Goal: Task Accomplishment & Management: Manage account settings

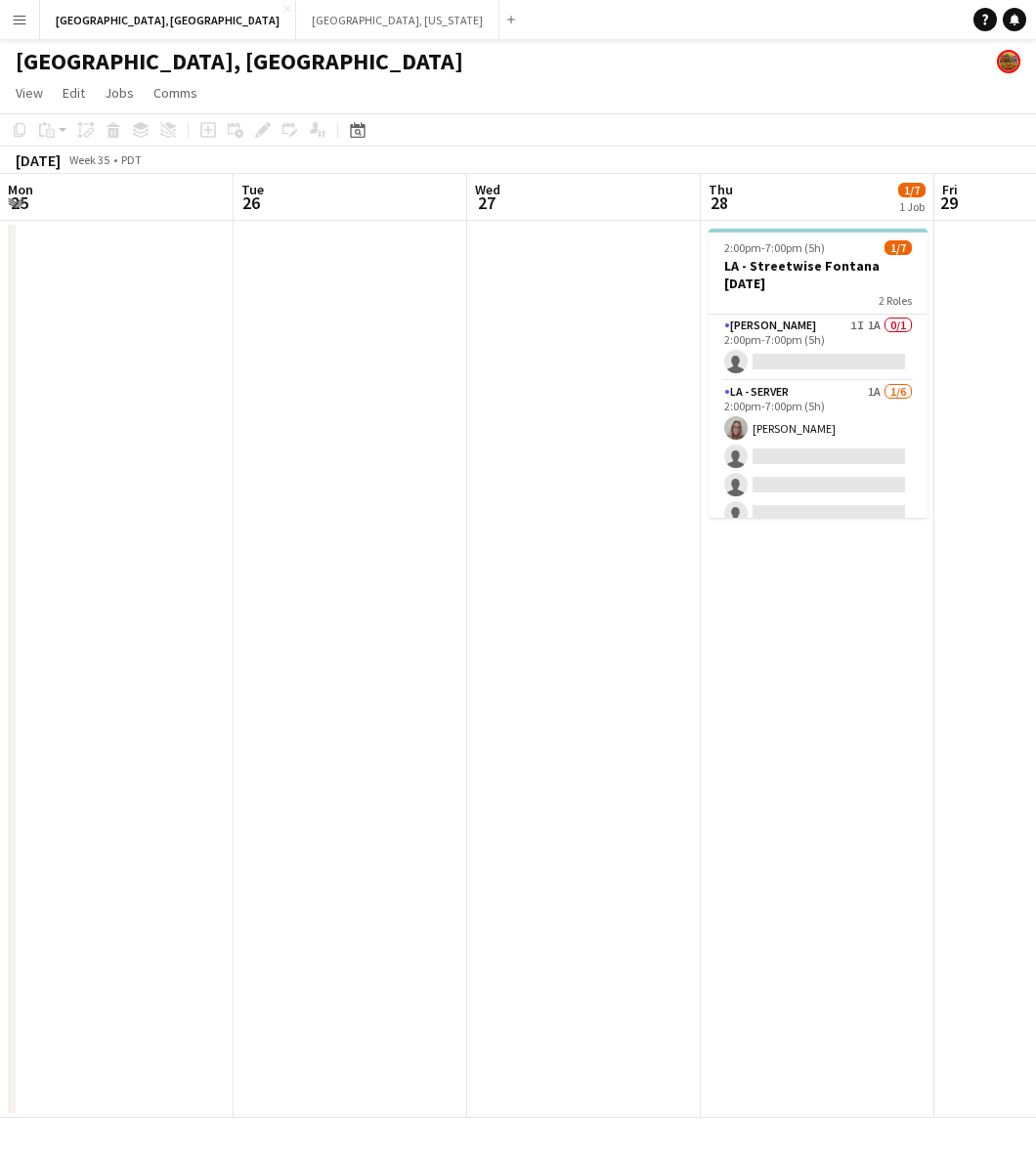
scroll to position [0, 719]
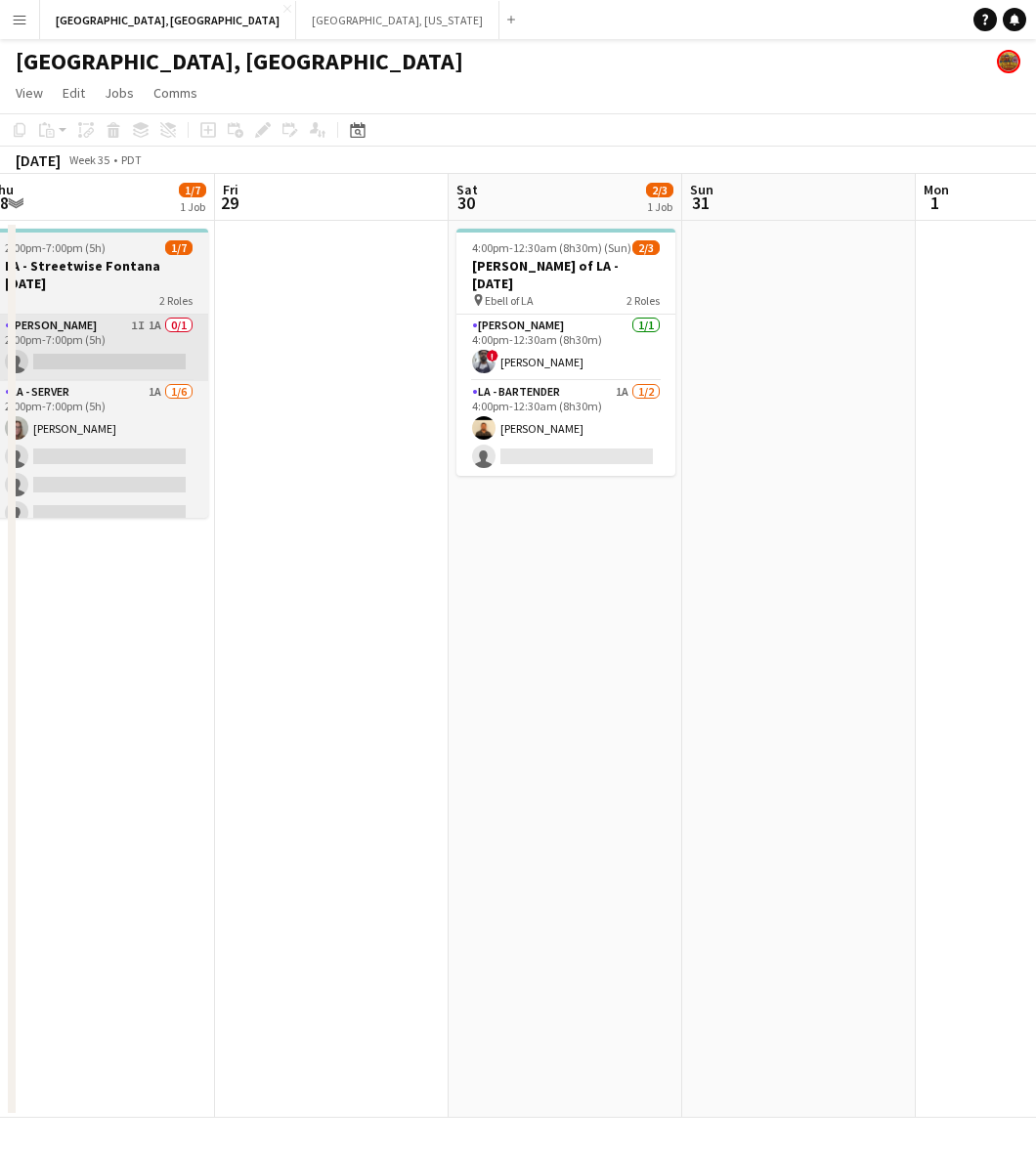
click at [122, 329] on app-card-role "[PERSON_NAME] 1I 1A 0/1 2:00pm-7:00pm (5h) single-neutral-actions" at bounding box center [98, 348] width 219 height 67
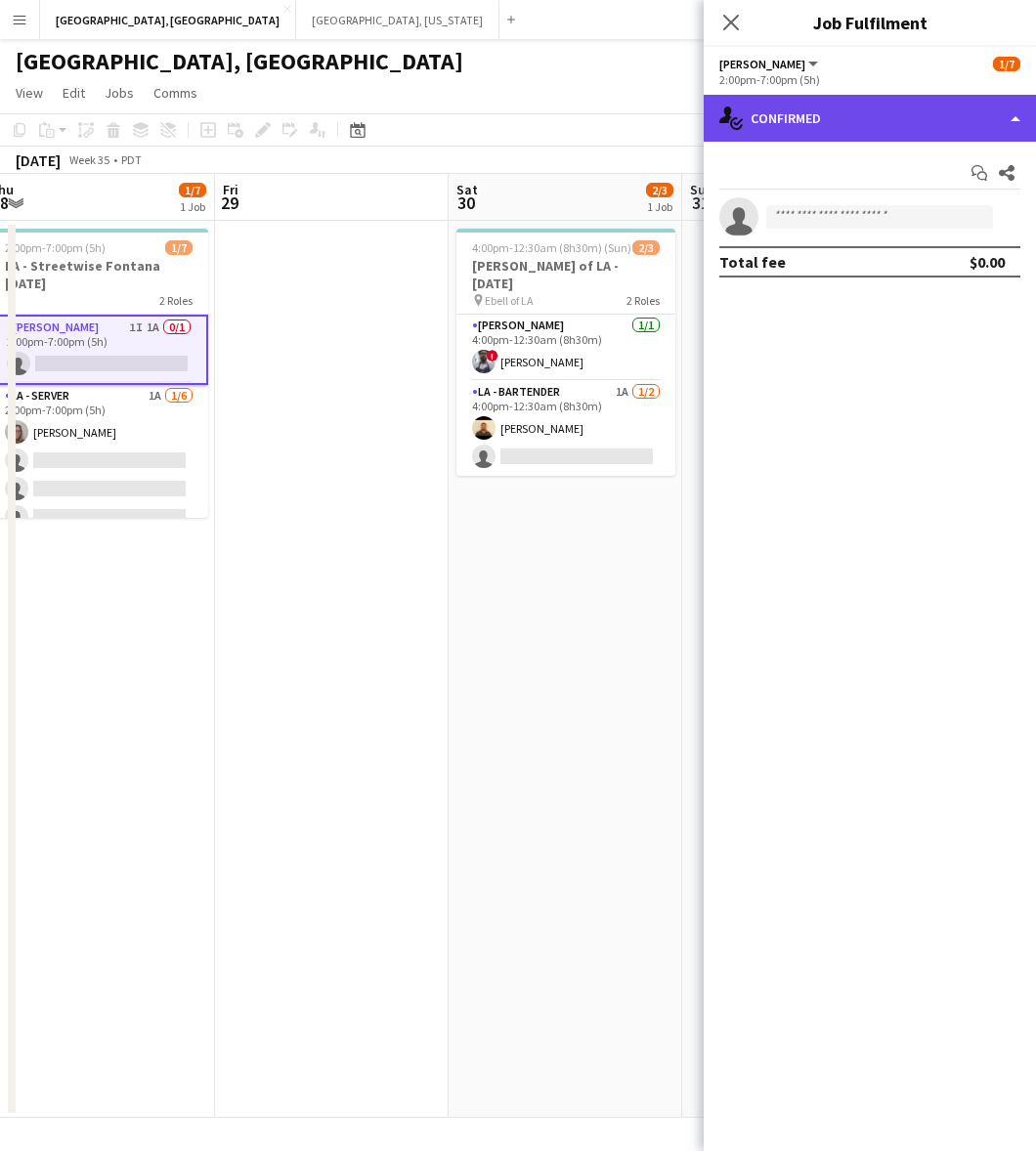
click at [917, 105] on div "single-neutral-actions-check-2 Confirmed" at bounding box center [870, 117] width 332 height 47
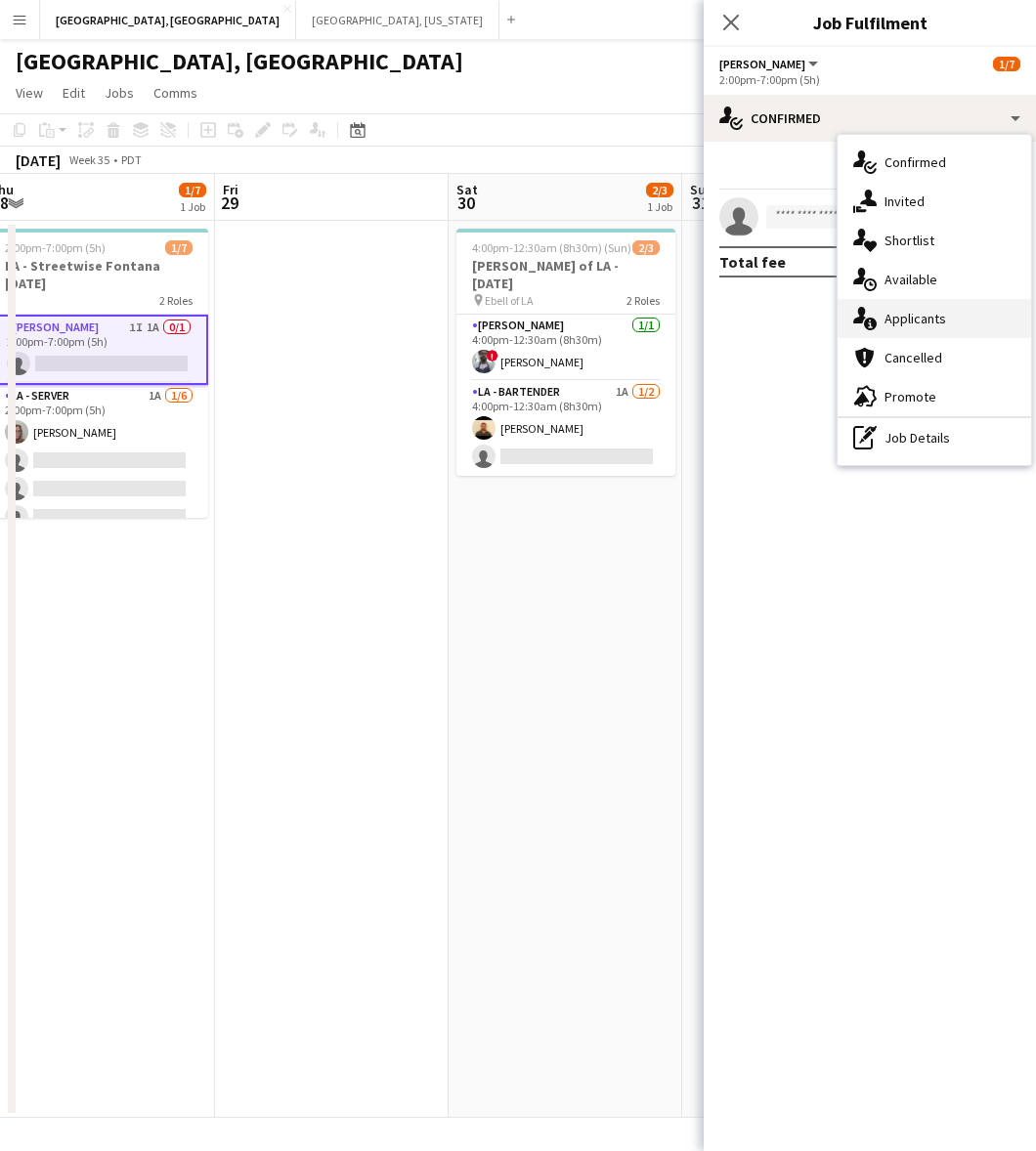
click at [905, 318] on div "single-neutral-actions-information Applicants" at bounding box center [934, 318] width 194 height 39
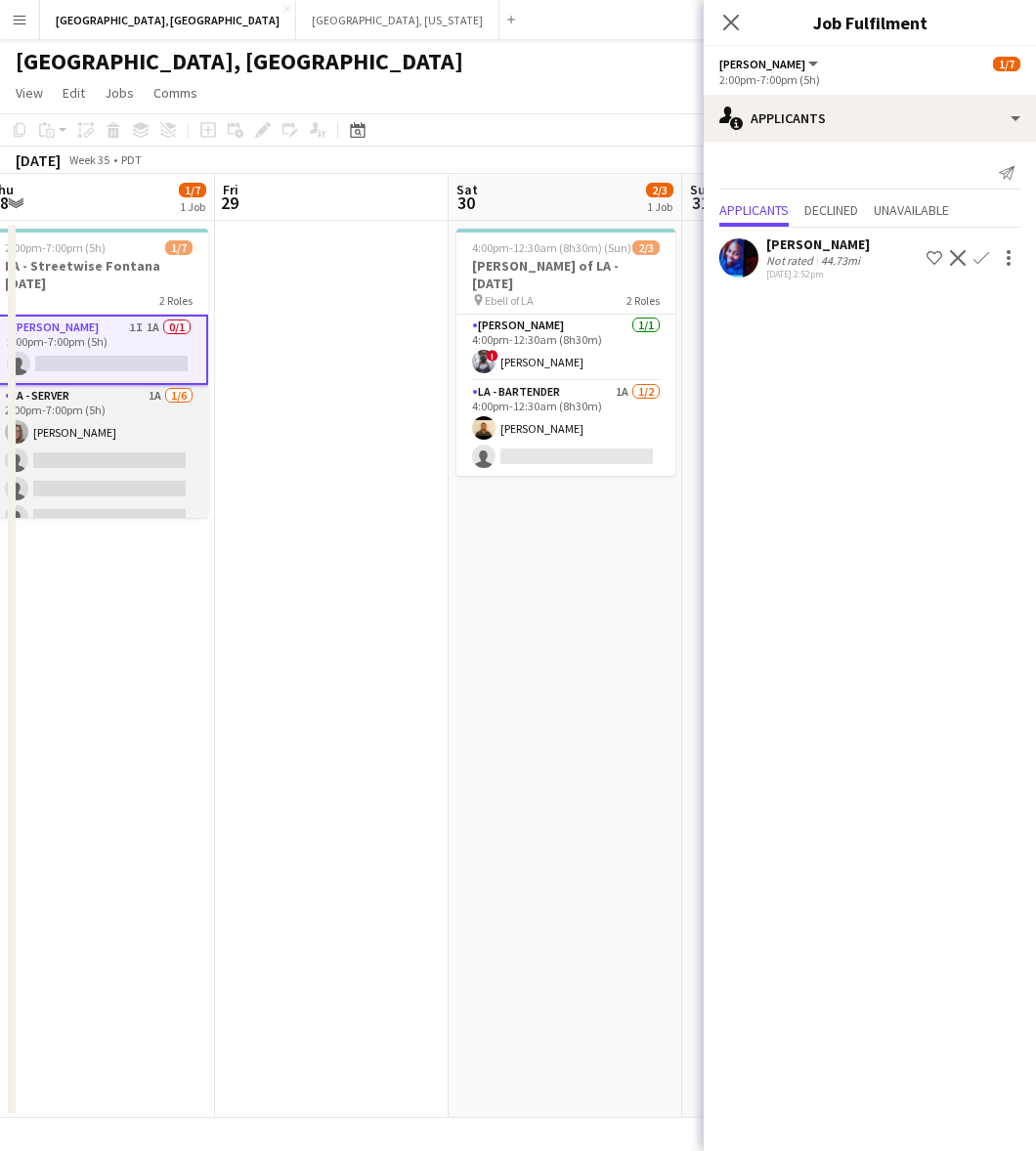
click at [76, 500] on app-card-role "LA - Server 1A [DATE] 2:00pm-7:00pm (5h) [PERSON_NAME] single-neutral-actions s…" at bounding box center [98, 488] width 219 height 208
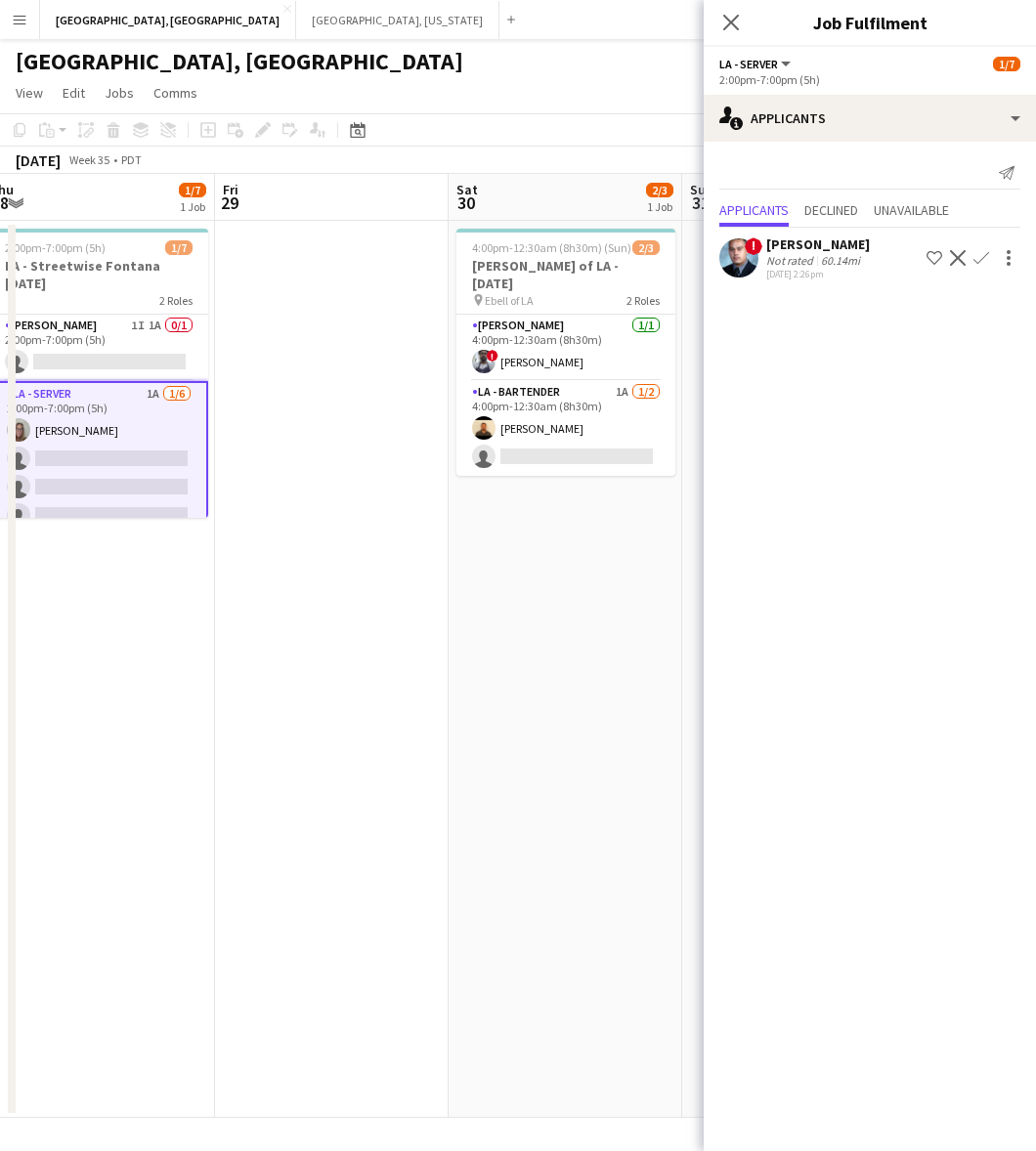
click at [987, 255] on app-icon "Confirm" at bounding box center [981, 258] width 16 height 16
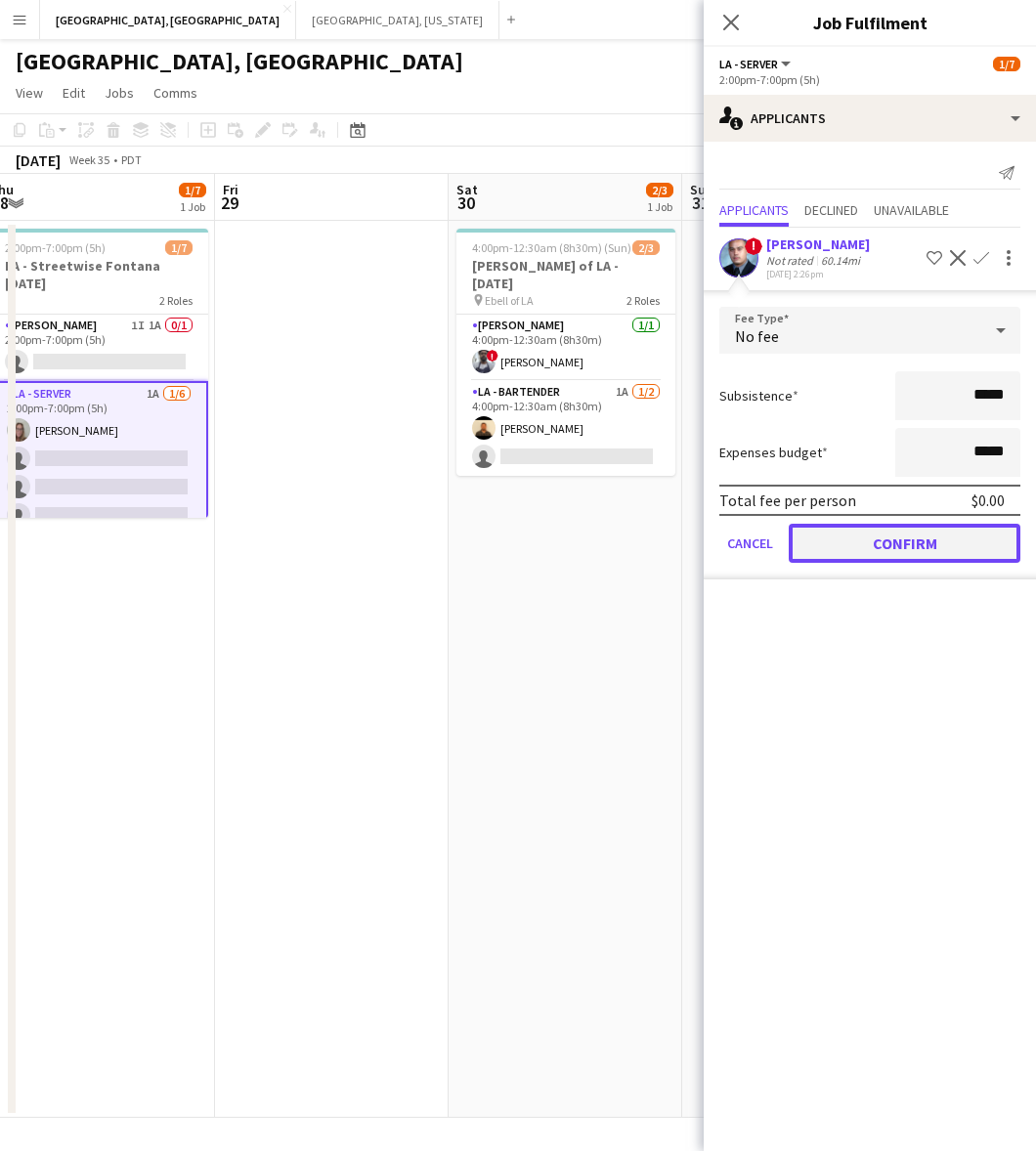
click at [906, 546] on button "Confirm" at bounding box center [904, 543] width 232 height 39
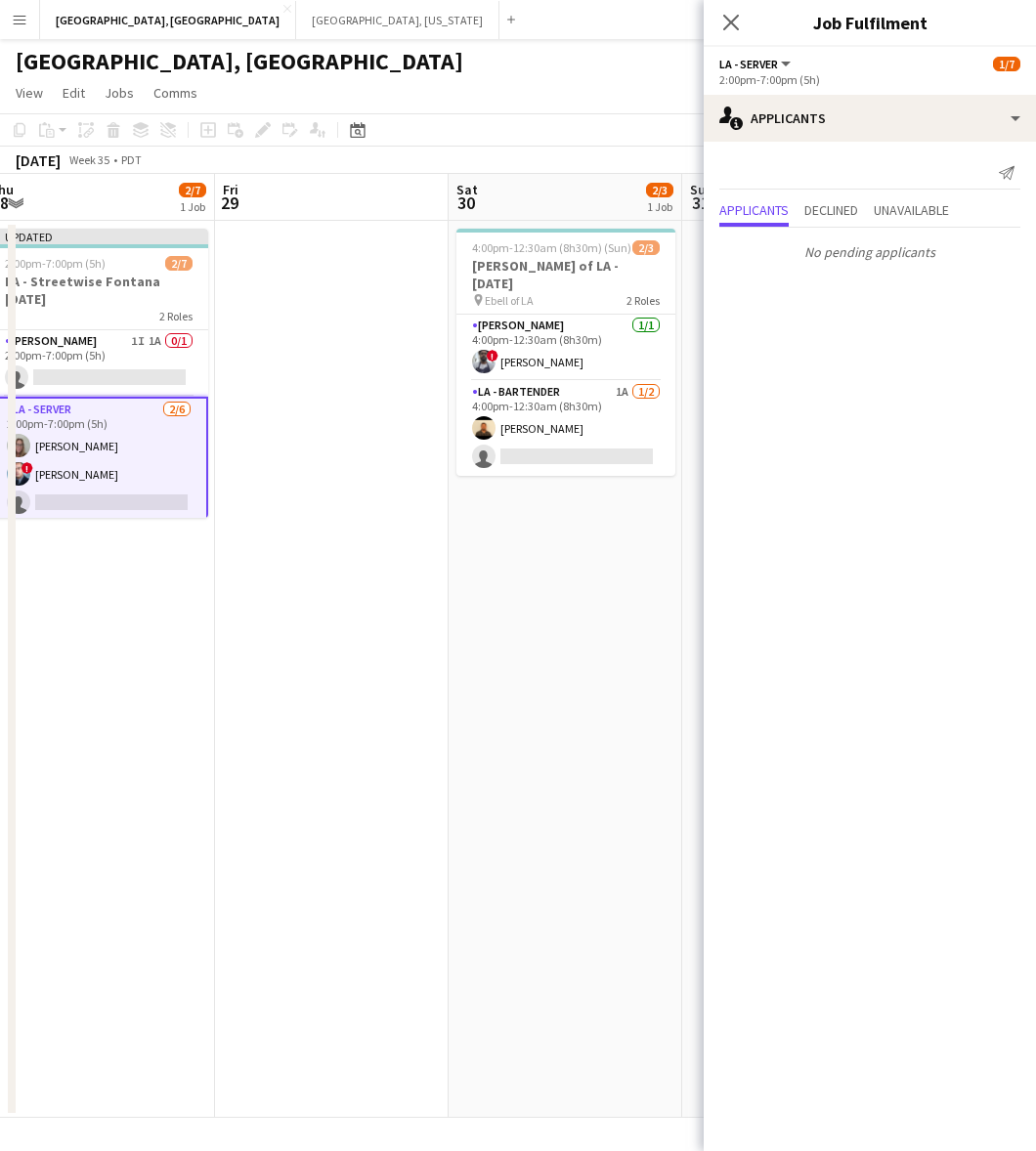
click at [616, 567] on app-date-cell "4:00pm-12:30am (8h30m) (Sun) 2/3 [PERSON_NAME] of LA - [DATE] pin Ebell of LA 2…" at bounding box center [565, 669] width 234 height 897
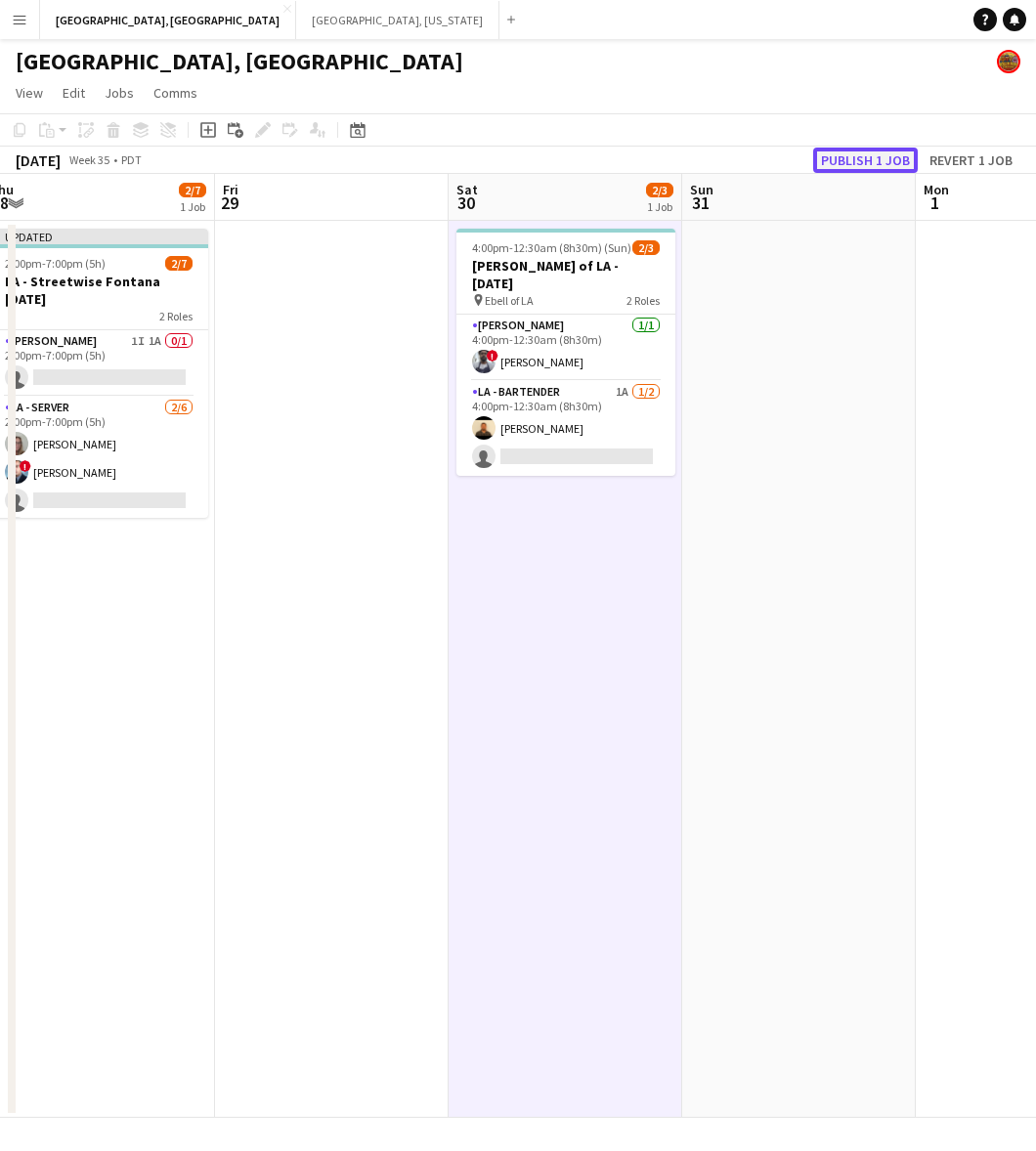
click at [848, 162] on button "Publish 1 job" at bounding box center [865, 160] width 104 height 26
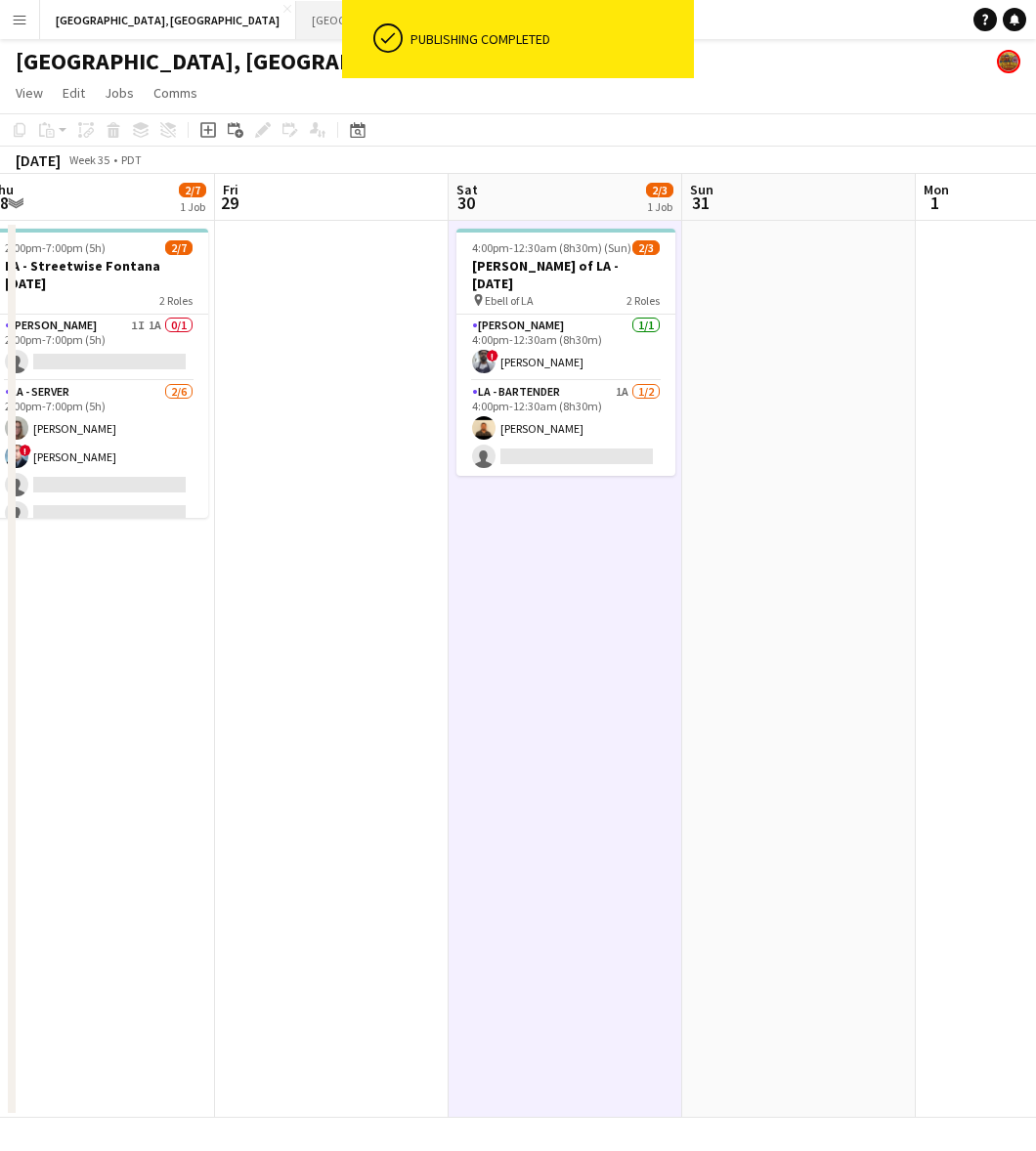
click at [296, 26] on button "[GEOGRAPHIC_DATA], [US_STATE] Close" at bounding box center [398, 20] width 203 height 38
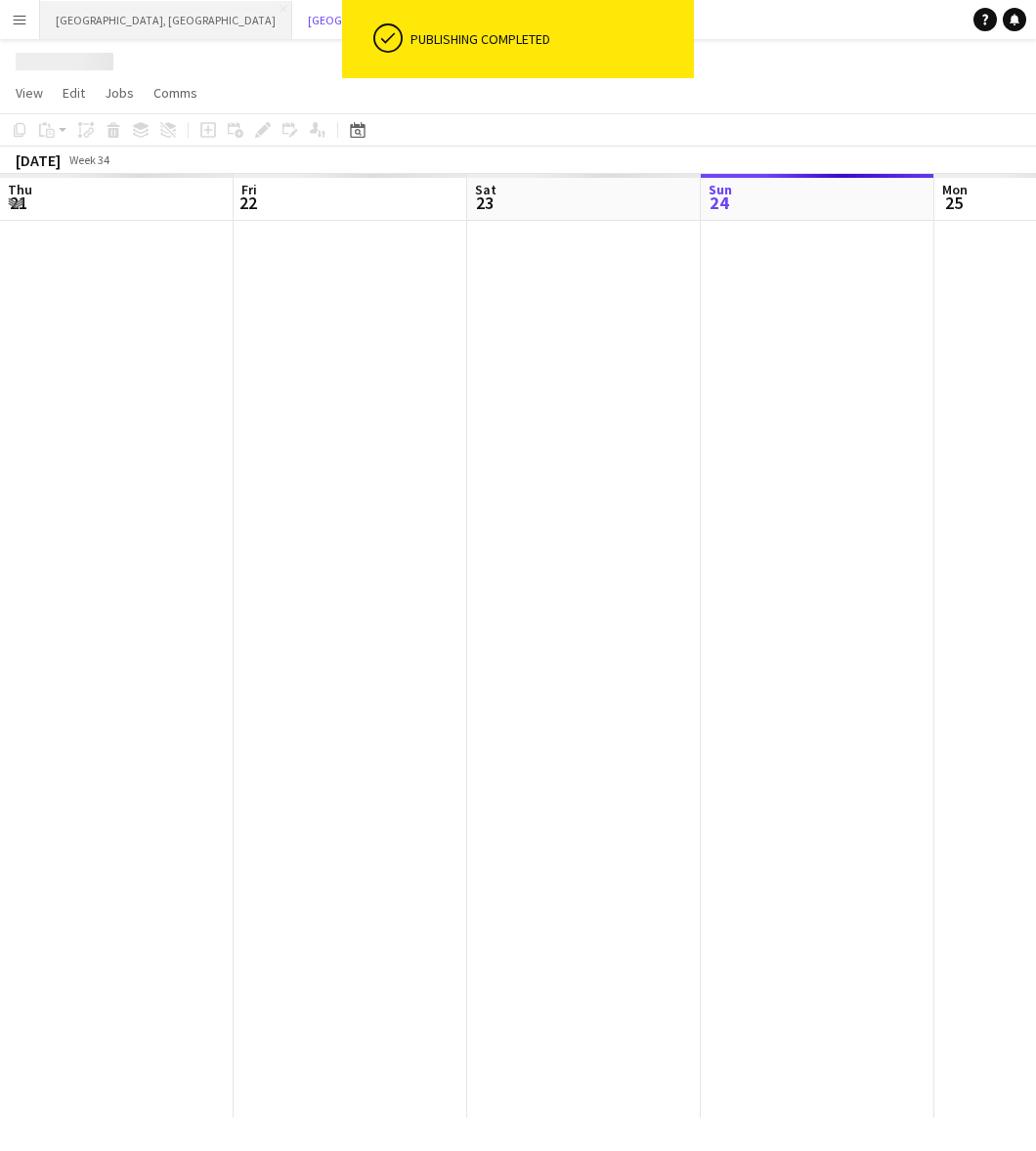
scroll to position [0, 466]
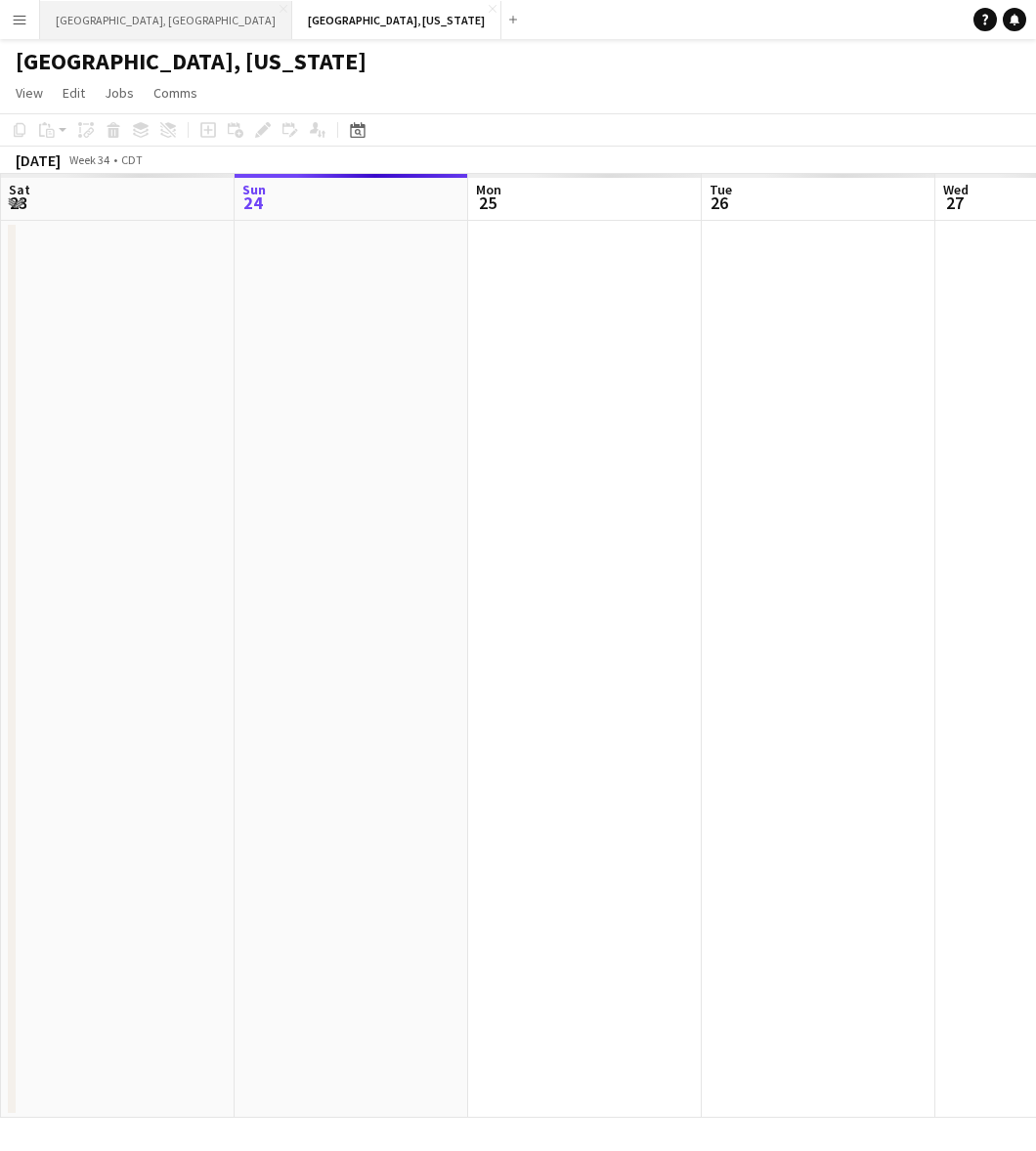
click at [69, 20] on button "[GEOGRAPHIC_DATA], [GEOGRAPHIC_DATA] Close" at bounding box center [166, 20] width 253 height 38
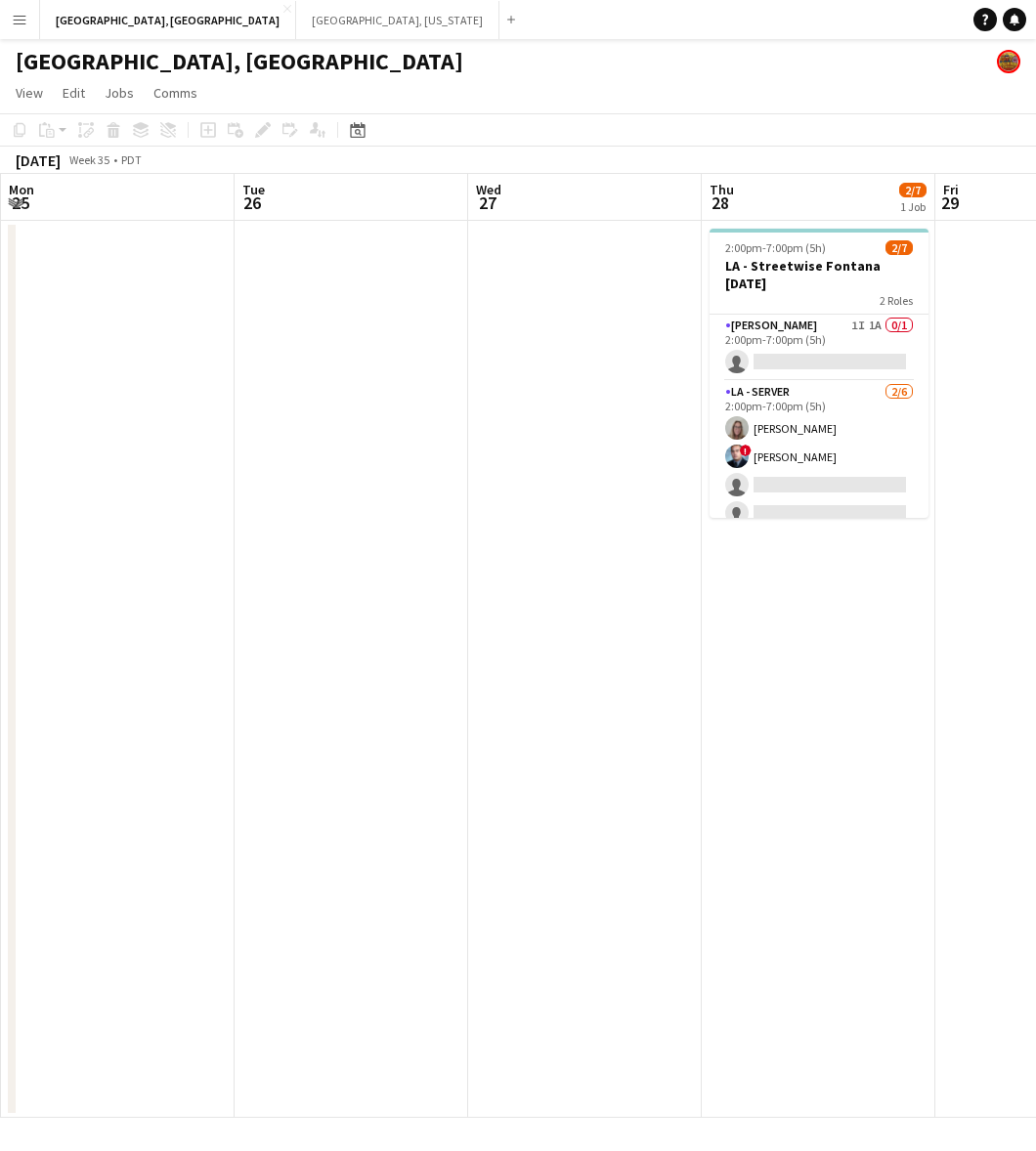
scroll to position [0, 736]
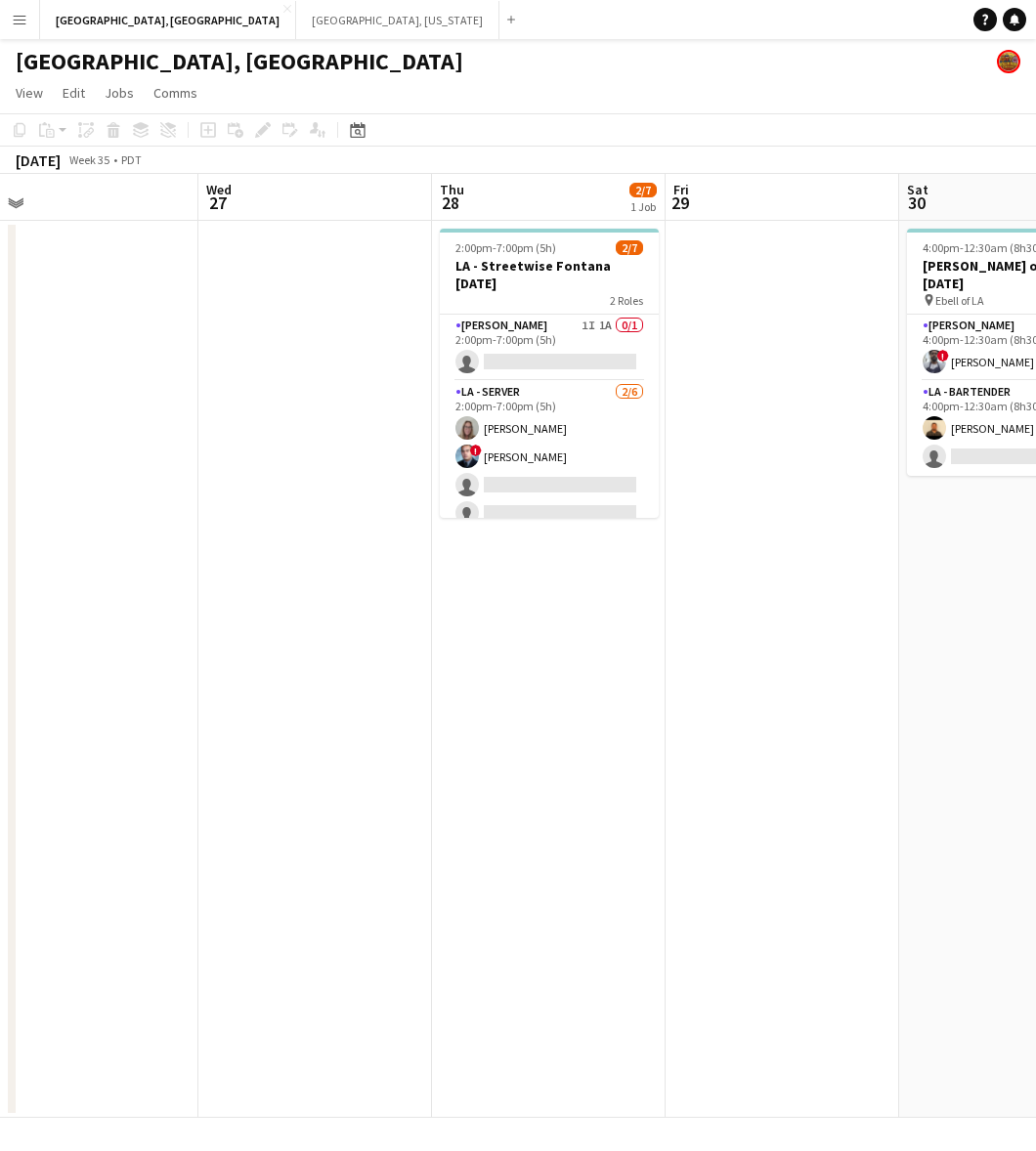
drag, startPoint x: 286, startPoint y: 584, endPoint x: -217, endPoint y: 660, distance: 508.7
click at [0, 660] on html "Menu Boards Boards Boards All jobs Status Workforce Workforce My Workforce Recr…" at bounding box center [518, 576] width 1036 height 1151
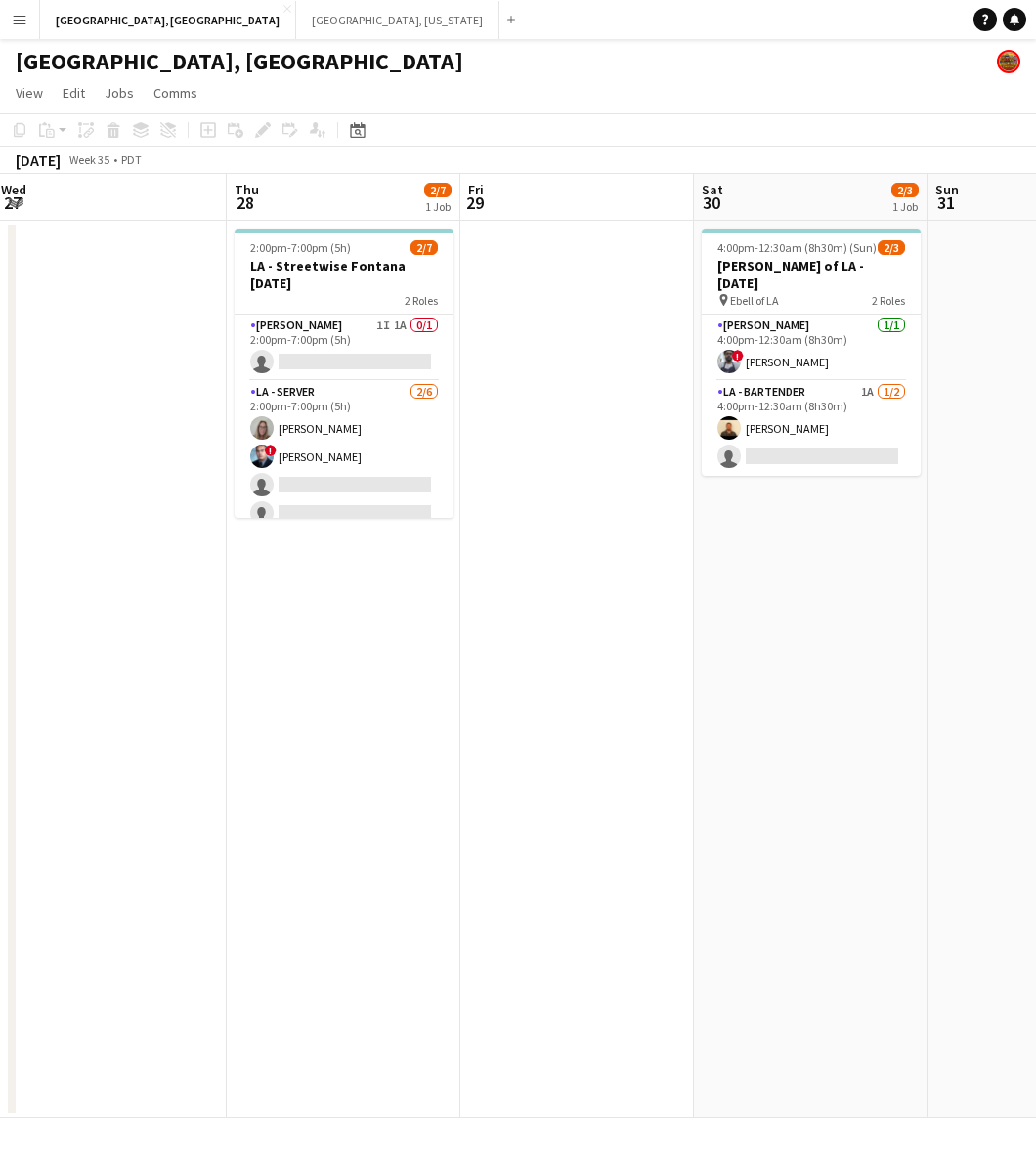
scroll to position [0, 487]
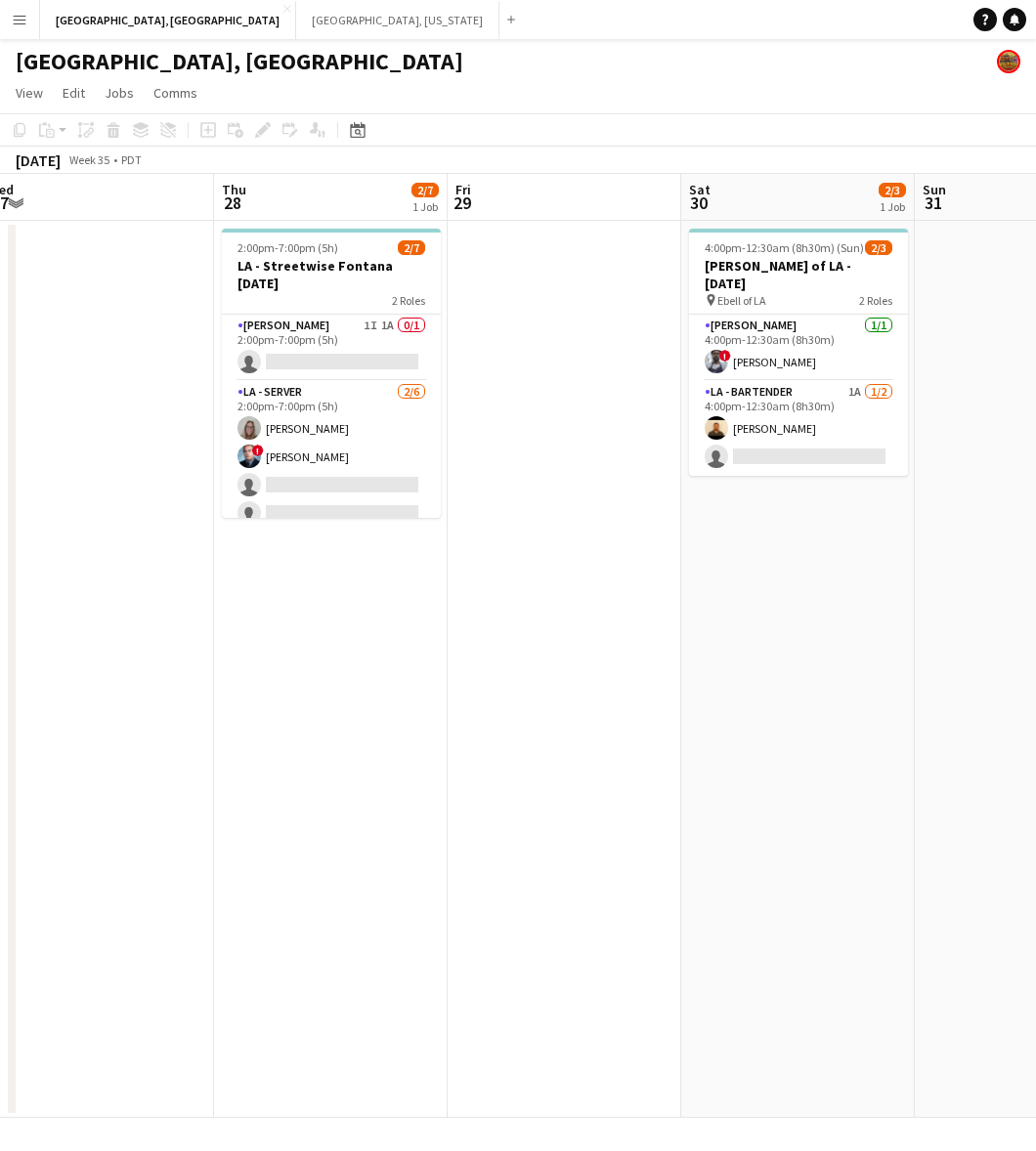
drag, startPoint x: 866, startPoint y: 457, endPoint x: 648, endPoint y: 439, distance: 218.7
click at [648, 439] on app-calendar-viewport "Mon 25 Tue 26 Wed 27 Thu 28 2/7 1 Job Fri 29 Sat 30 2/3 1 Job Sun 31 Mon 1 Tue …" at bounding box center [518, 646] width 1036 height 944
click at [801, 407] on app-card-role "LA - Bartender 1A [DATE] 4:00pm-12:30am (8h30m) [PERSON_NAME] single-neutral-ac…" at bounding box center [798, 427] width 219 height 94
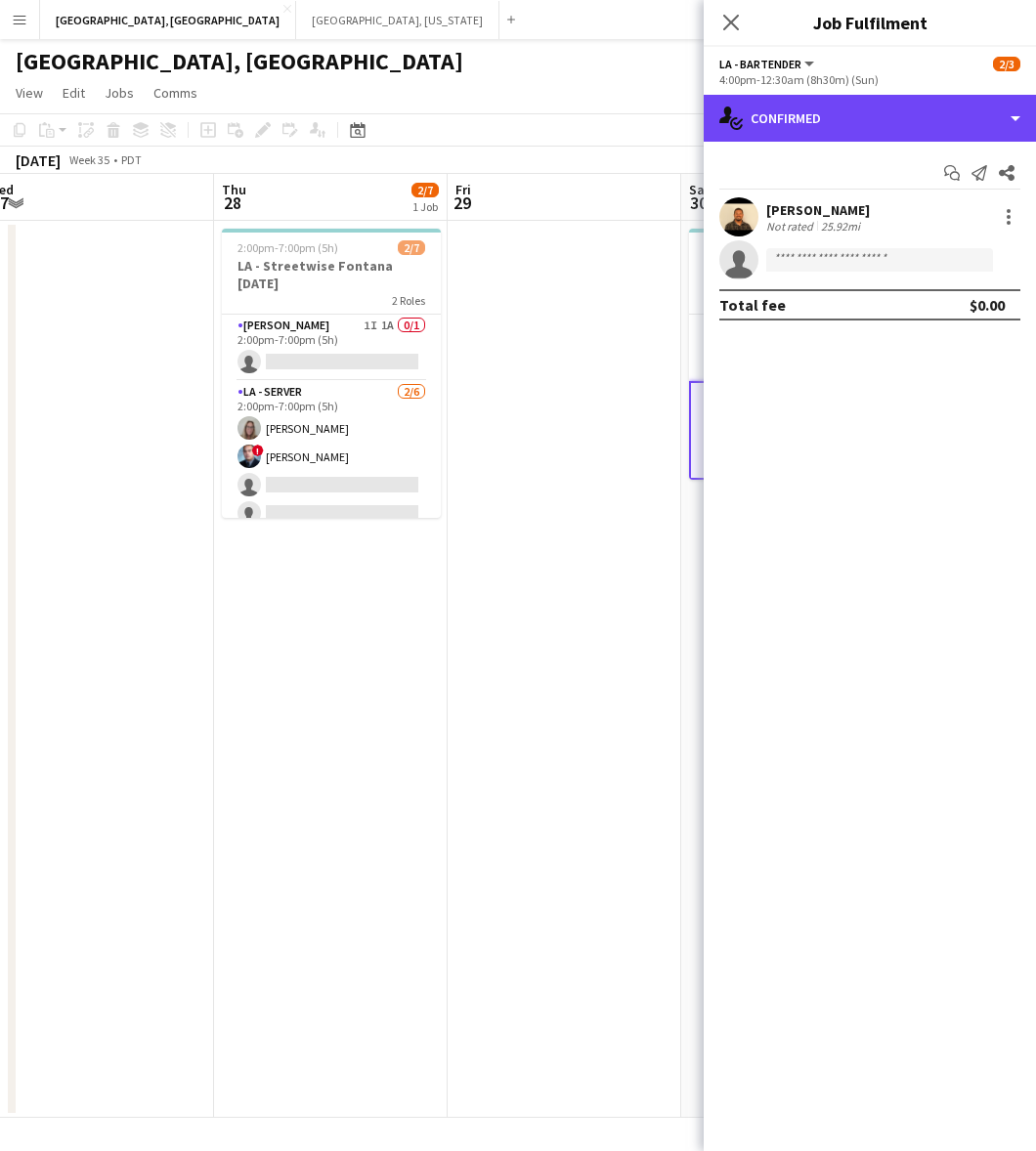
drag, startPoint x: 838, startPoint y: 122, endPoint x: 905, endPoint y: 167, distance: 80.7
click at [840, 122] on div "single-neutral-actions-check-2 Confirmed" at bounding box center [870, 117] width 332 height 47
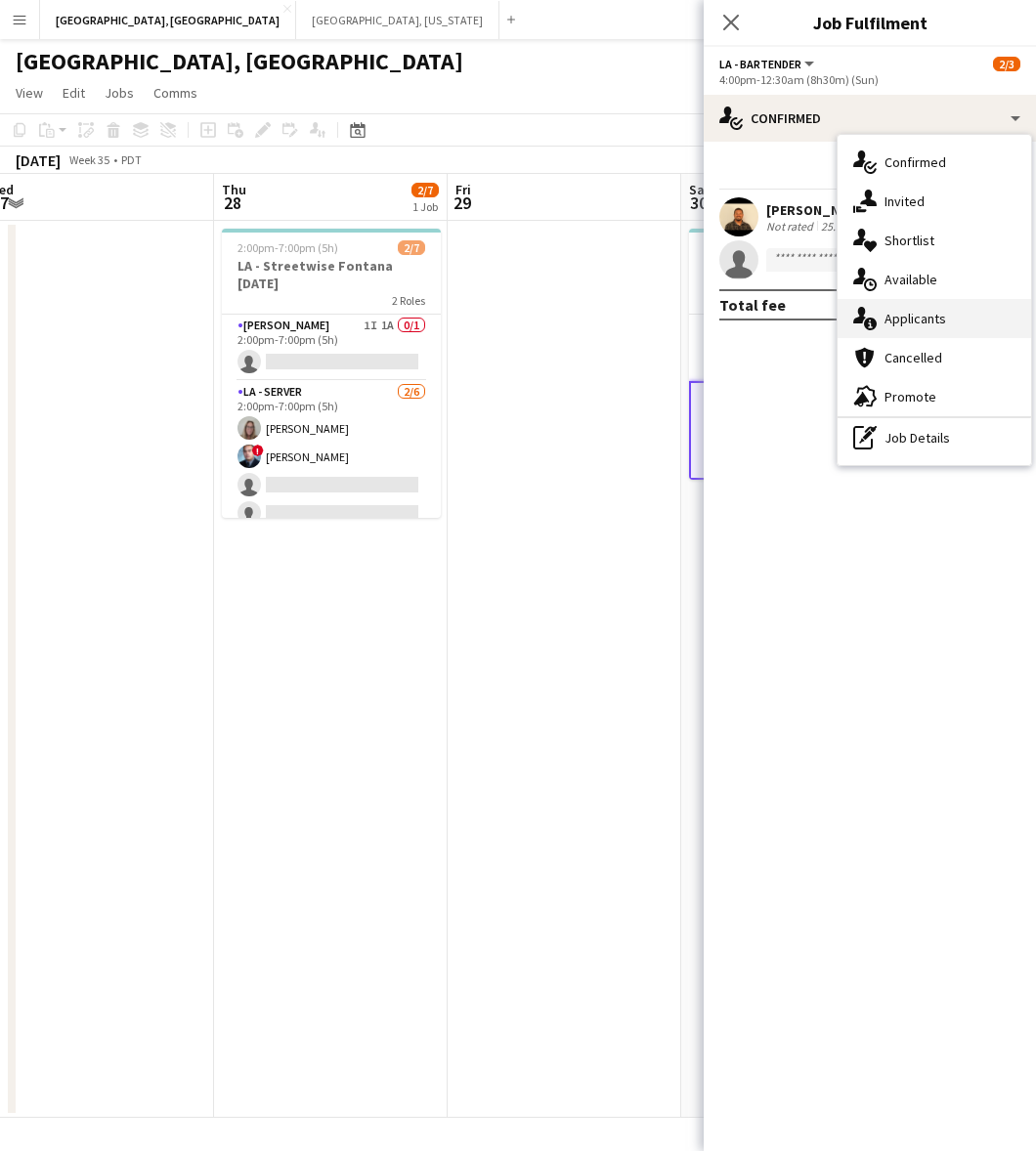
click at [946, 315] on div "single-neutral-actions-information Applicants" at bounding box center [934, 318] width 194 height 39
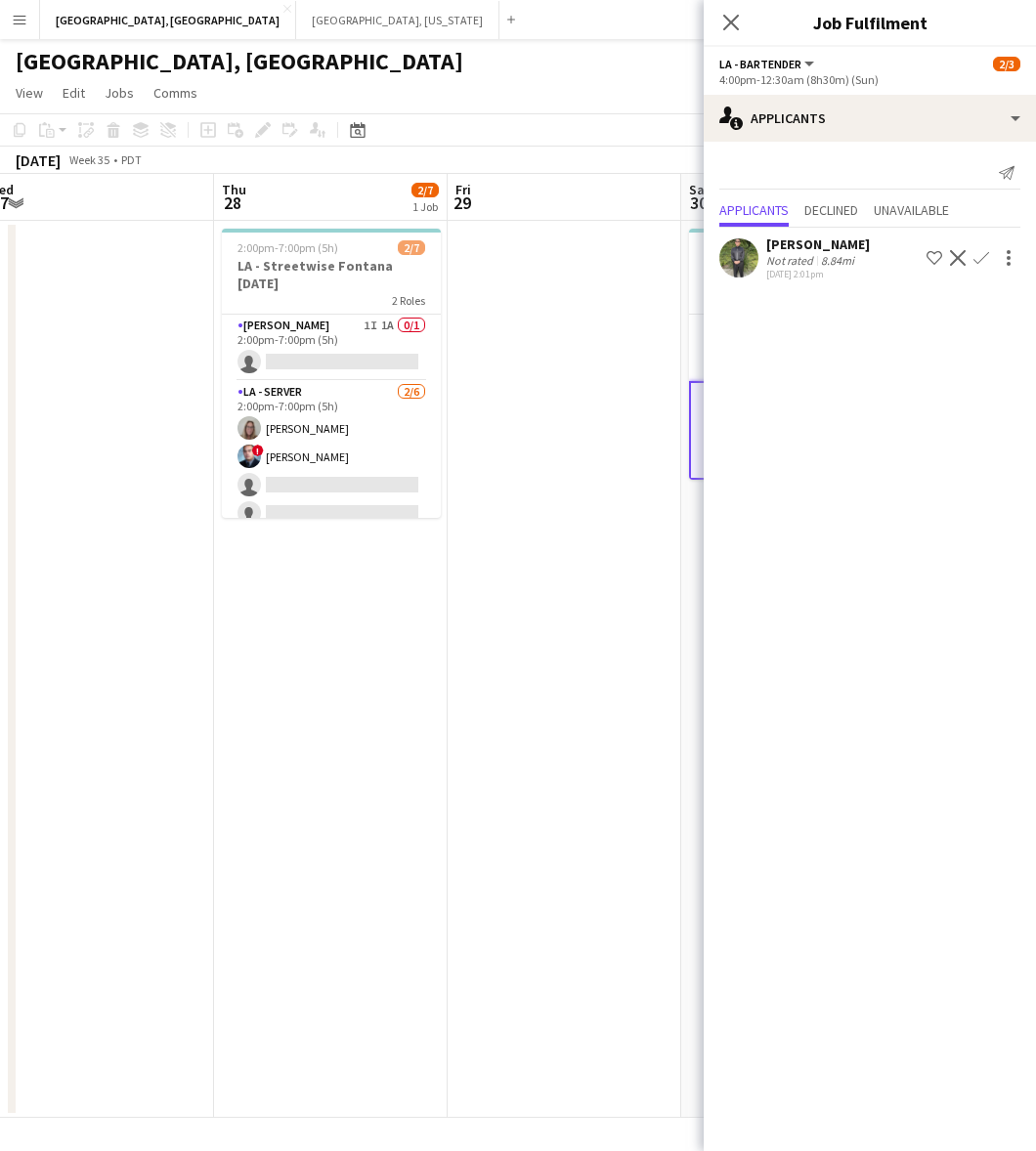
click at [993, 250] on div at bounding box center [1007, 258] width 28 height 24
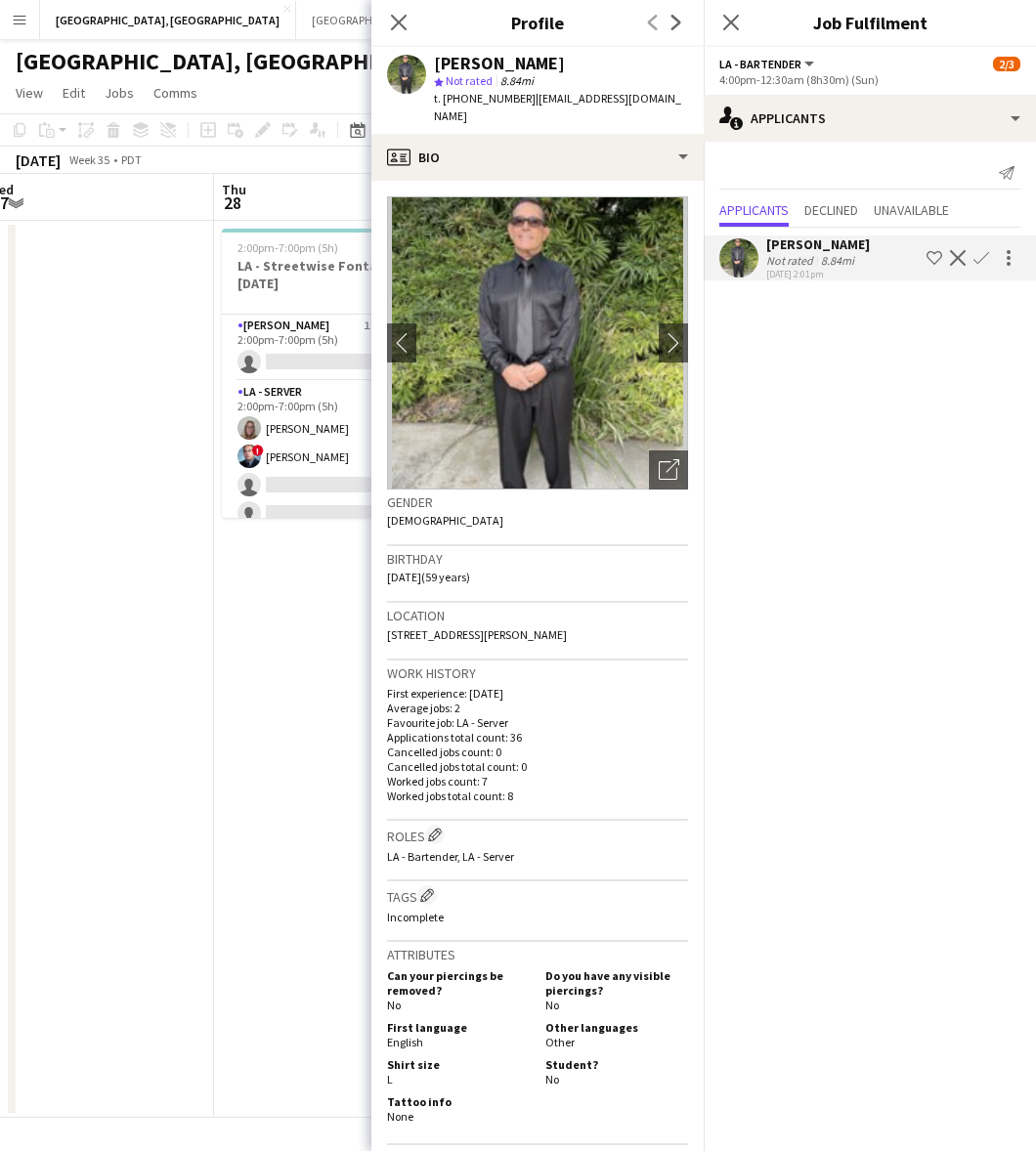
click at [979, 254] on app-icon "Confirm" at bounding box center [981, 258] width 16 height 16
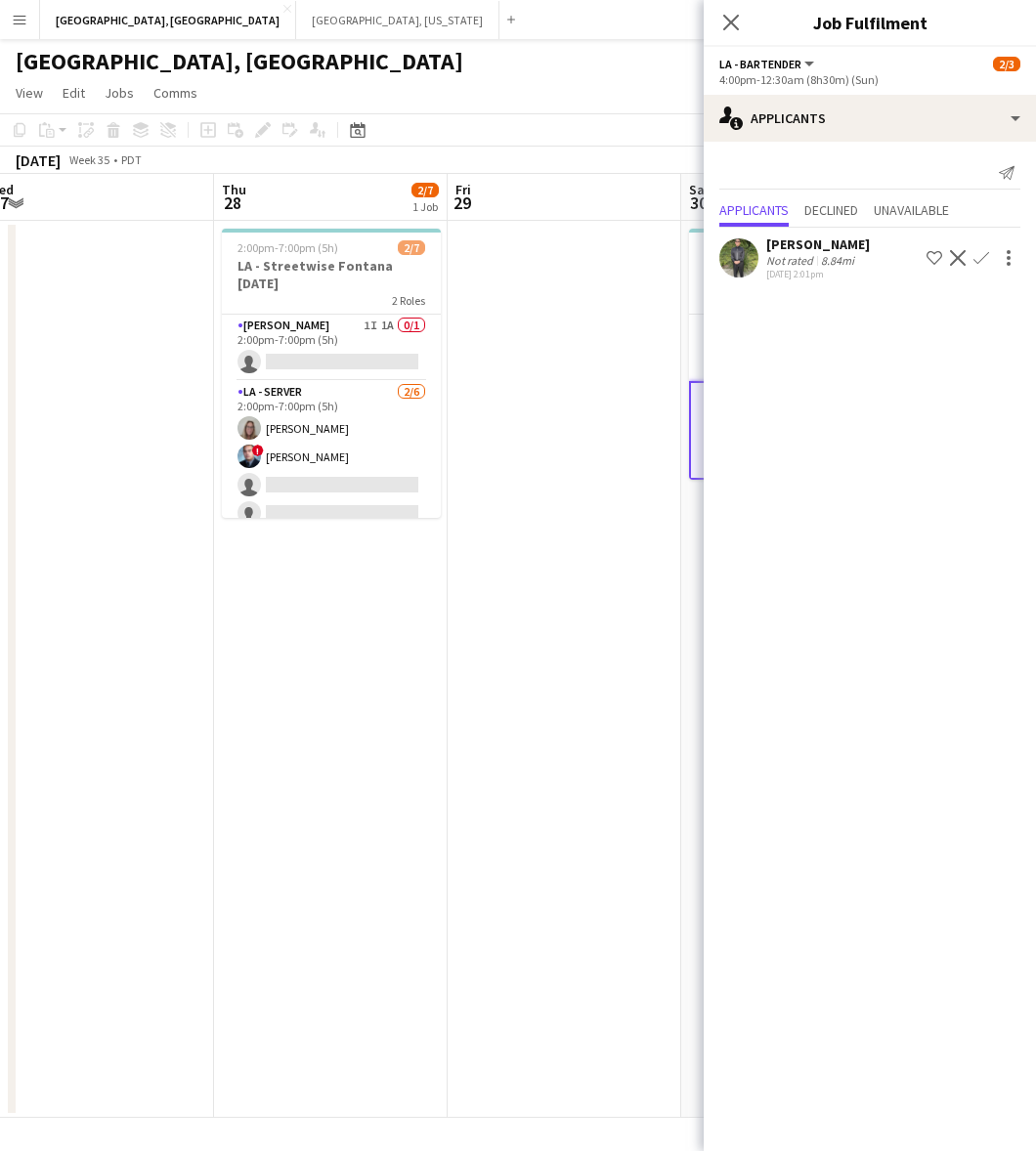
click at [980, 254] on app-icon "Confirm" at bounding box center [981, 258] width 16 height 16
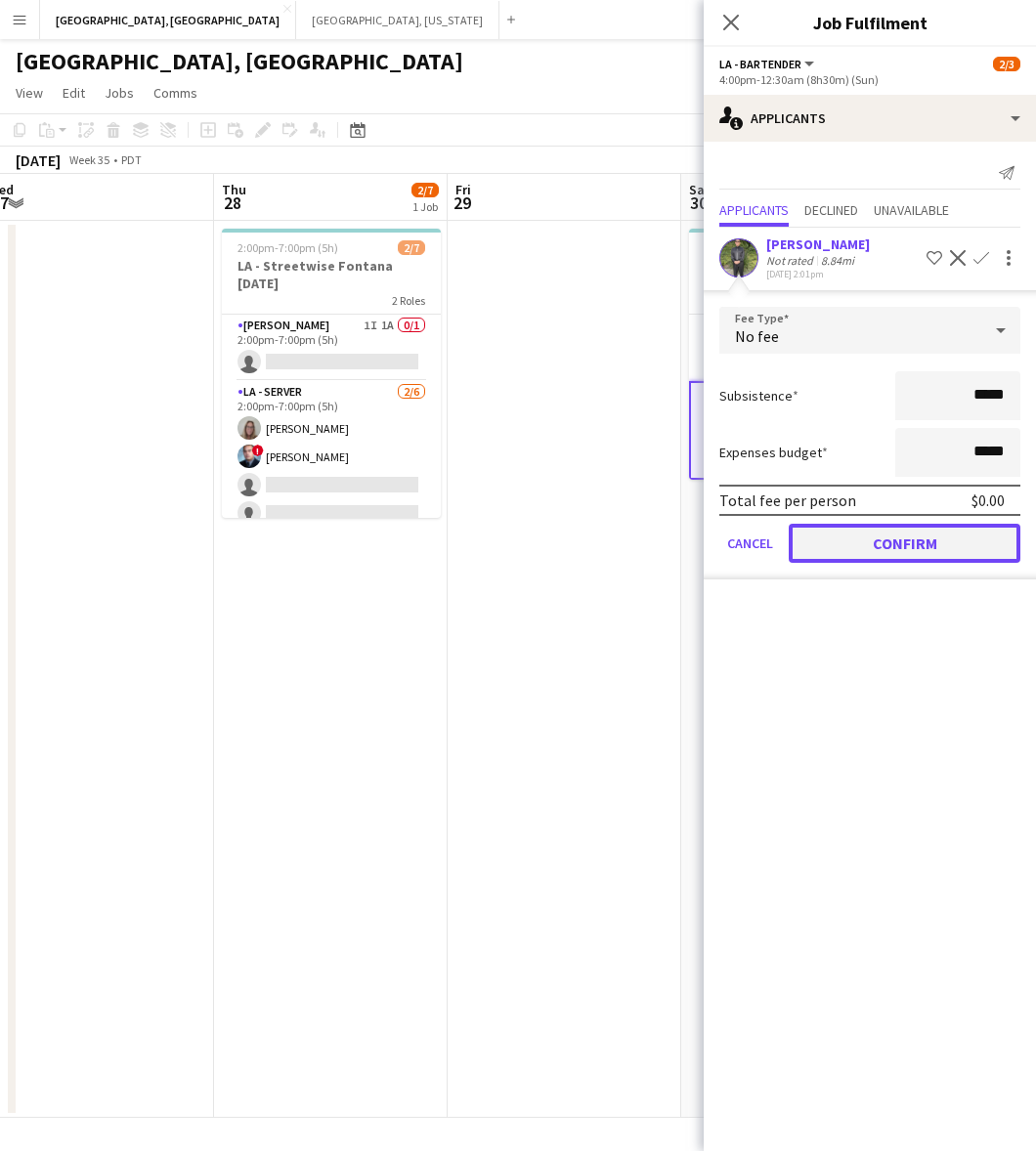
click at [950, 553] on button "Confirm" at bounding box center [904, 543] width 232 height 39
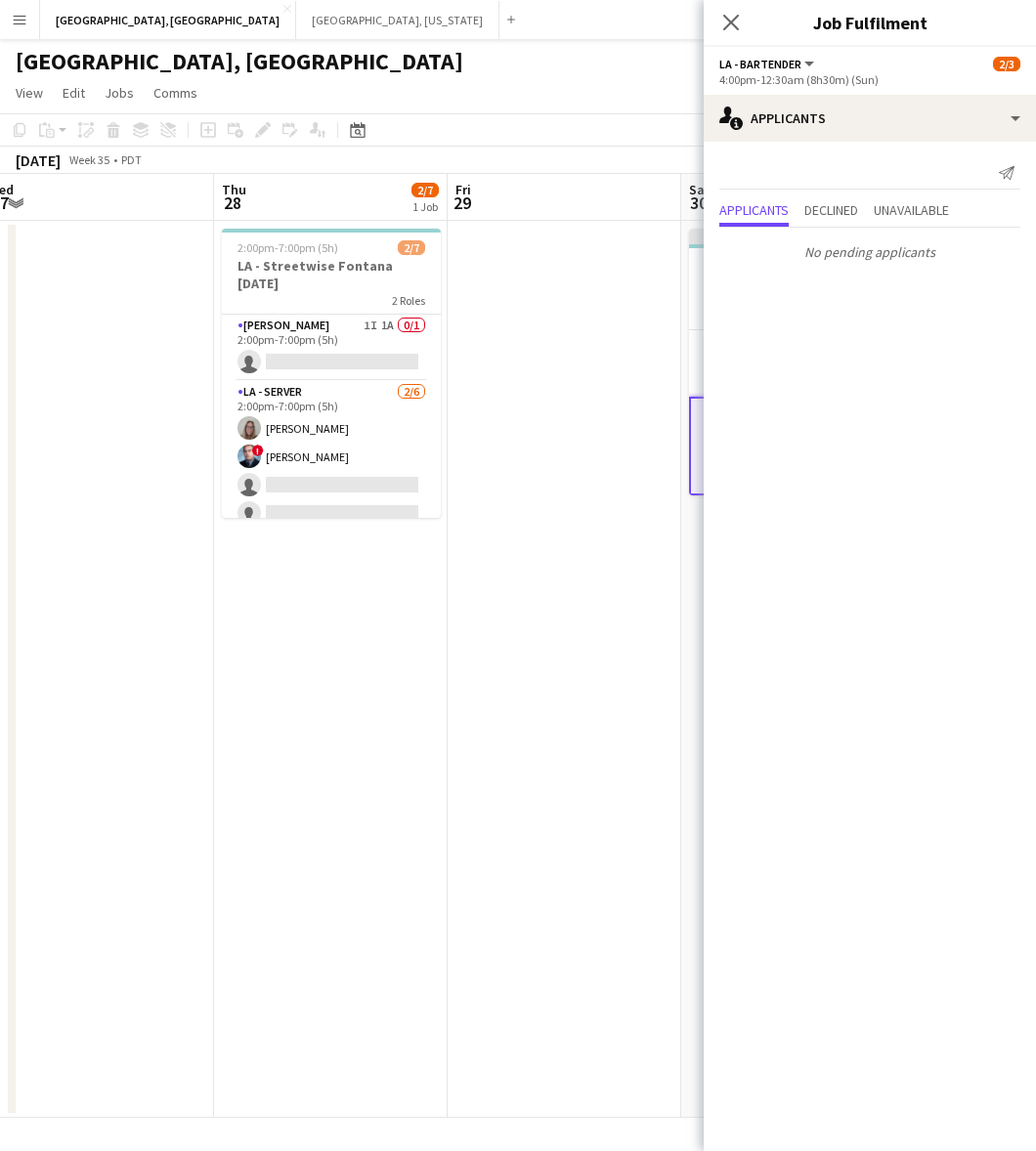
drag, startPoint x: 635, startPoint y: 552, endPoint x: 645, endPoint y: 541, distance: 14.9
click at [635, 550] on app-date-cell at bounding box center [564, 669] width 234 height 897
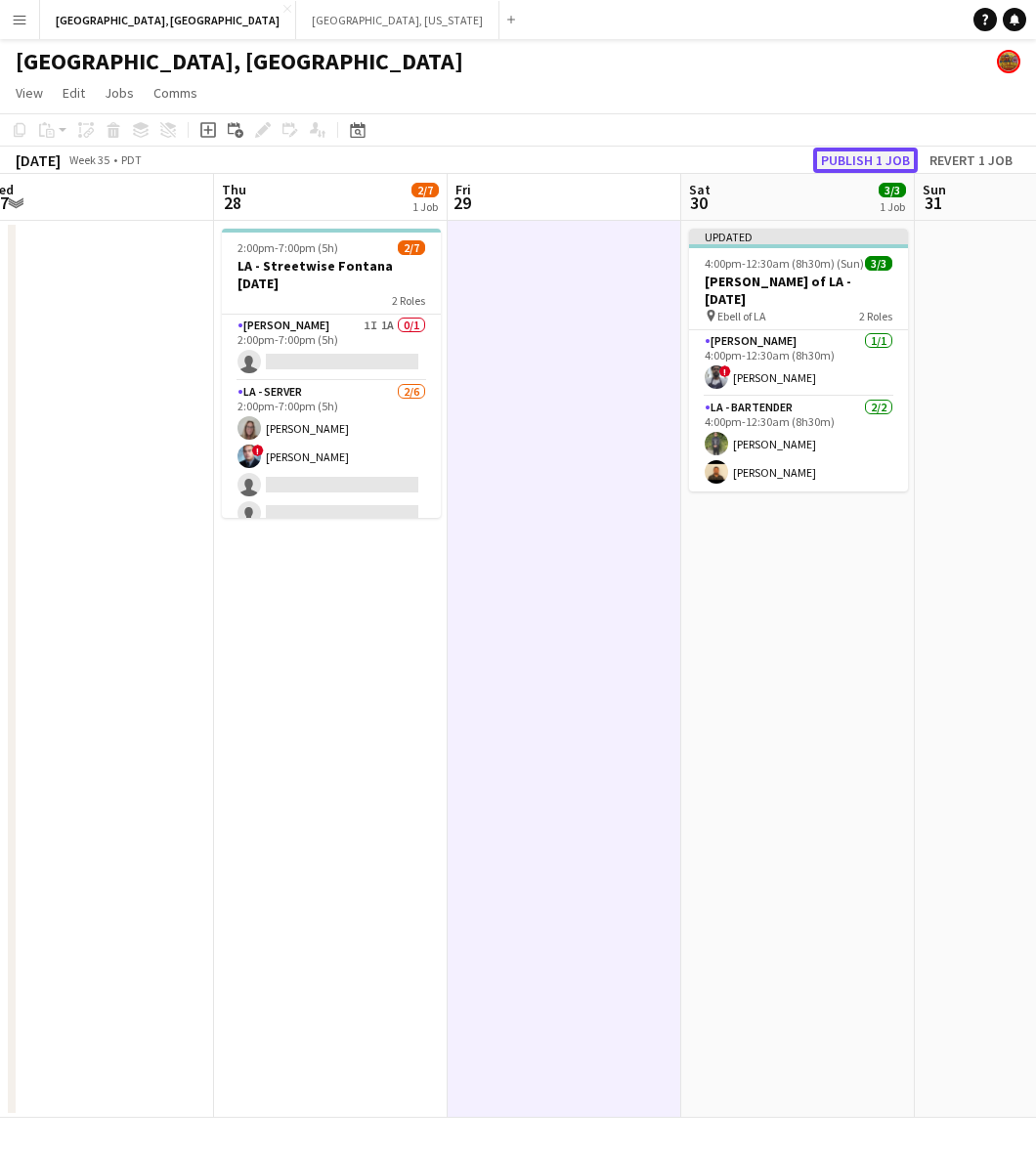
click at [890, 148] on button "Publish 1 job" at bounding box center [865, 160] width 104 height 26
